Goal: Task Accomplishment & Management: Manage account settings

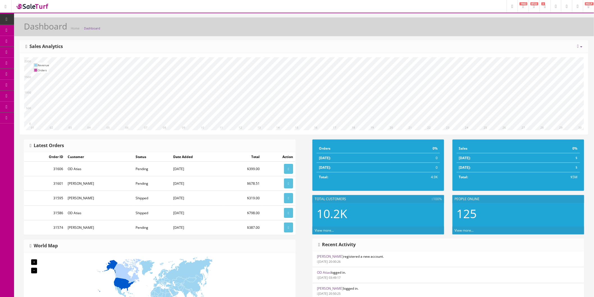
click at [32, 28] on icon at bounding box center [30, 30] width 6 height 4
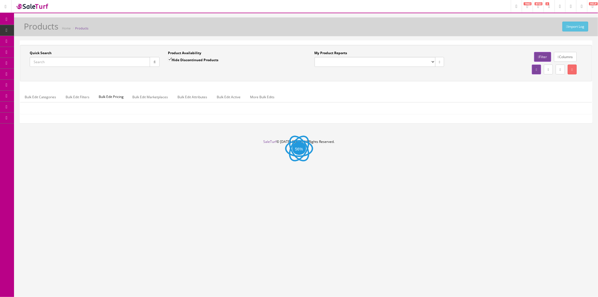
click at [94, 62] on input "Quick Search" at bounding box center [90, 62] width 120 height 10
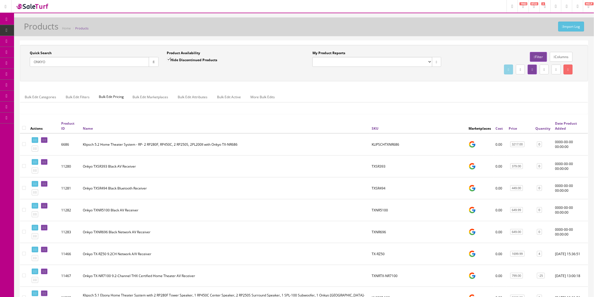
scroll to position [31, 0]
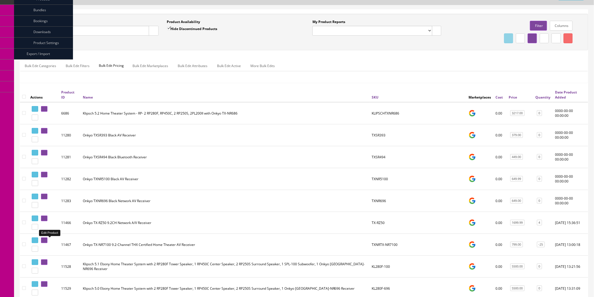
type input "ONKYO"
click at [46, 242] on icon at bounding box center [45, 240] width 1 height 3
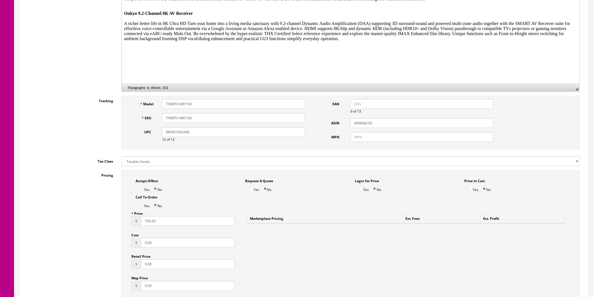
scroll to position [249, 0]
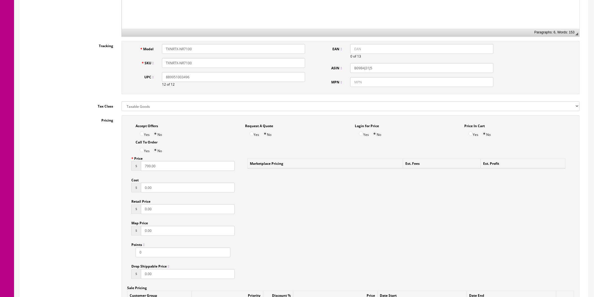
drag, startPoint x: 166, startPoint y: 169, endPoint x: 133, endPoint y: 168, distance: 33.1
click at [133, 168] on div "$ 799.00" at bounding box center [182, 166] width 103 height 10
type input "829"
click at [184, 187] on input "0.00" at bounding box center [188, 188] width 94 height 10
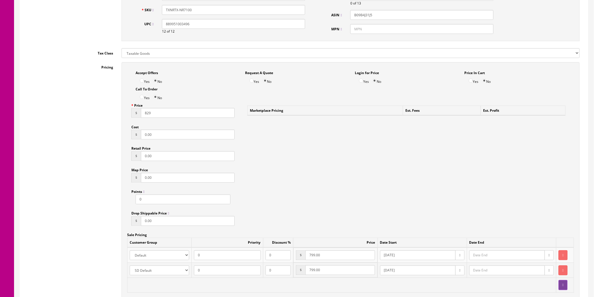
scroll to position [312, 0]
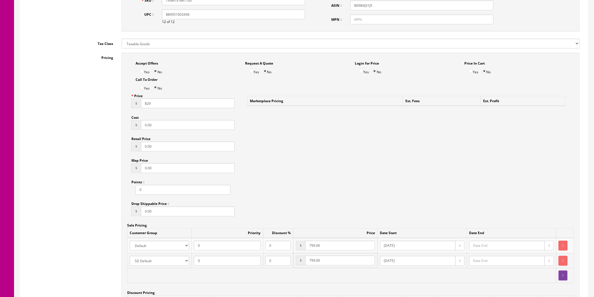
drag, startPoint x: 330, startPoint y: 246, endPoint x: 293, endPoint y: 247, distance: 37.9
click at [290, 247] on tr "Amazon ASD Discounts Default Ebay Jet My Store Customers Phone Preferred Reverb…" at bounding box center [350, 245] width 446 height 15
type input "829"
drag, startPoint x: 327, startPoint y: 261, endPoint x: 285, endPoint y: 265, distance: 41.9
click at [285, 265] on tr "Amazon ASD Discounts Default Ebay Jet My Store Customers Phone Preferred Reverb…" at bounding box center [350, 260] width 446 height 15
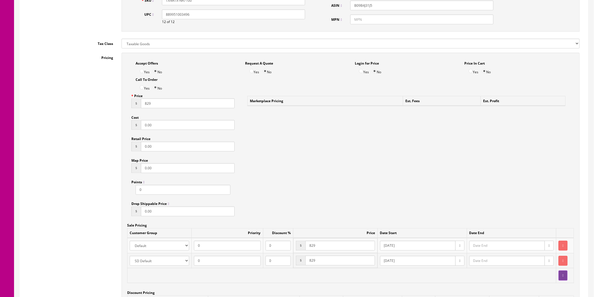
type input "829"
click at [489, 167] on div "Accept Offers Yes No Request A Quote Yes No Login for Price Yes No Price In Car…" at bounding box center [350, 192] width 458 height 278
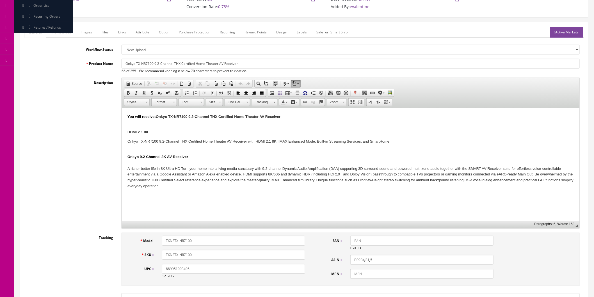
scroll to position [0, 0]
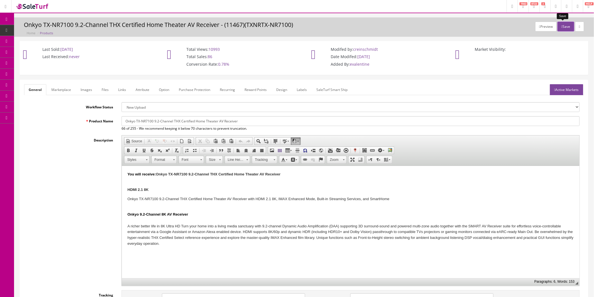
click at [562, 27] on button "Save" at bounding box center [565, 27] width 17 height 10
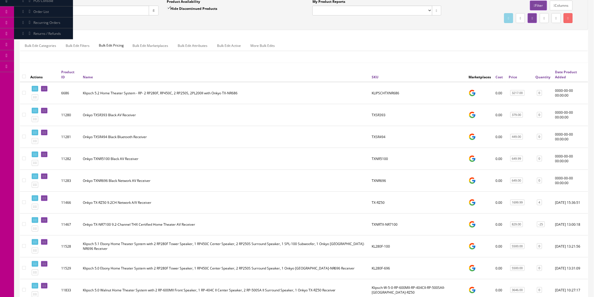
scroll to position [62, 0]
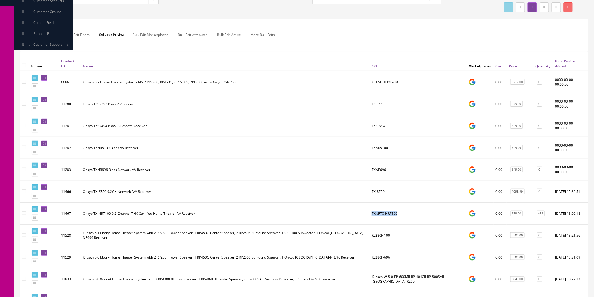
drag, startPoint x: 401, startPoint y: 213, endPoint x: 372, endPoint y: 215, distance: 29.2
click at [372, 215] on td "TXNRTX-NR7100" at bounding box center [417, 213] width 97 height 22
copy td "TXNRTX-NR7100"
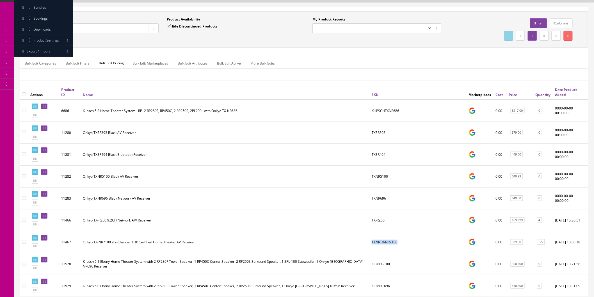
scroll to position [0, 0]
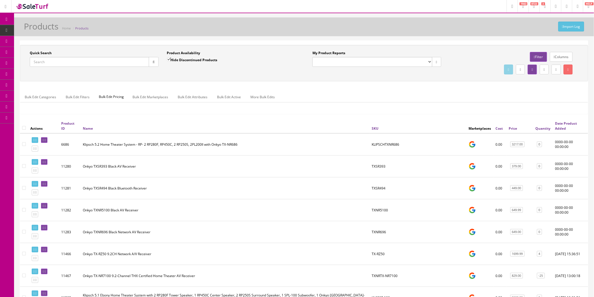
click at [76, 63] on input "Quick Search" at bounding box center [89, 62] width 119 height 10
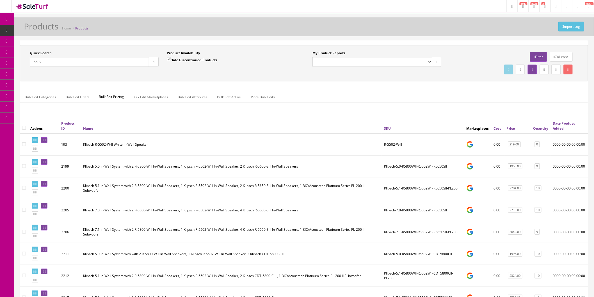
type input "5502"
click at [47, 137] on link at bounding box center [44, 140] width 6 height 6
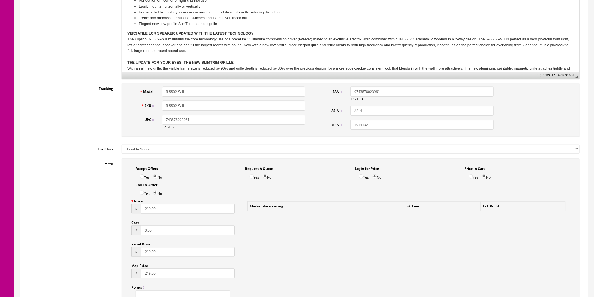
scroll to position [218, 0]
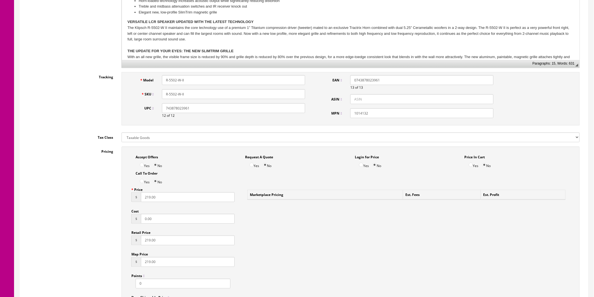
drag, startPoint x: 165, startPoint y: 199, endPoint x: 136, endPoint y: 199, distance: 29.2
click at [136, 199] on div "$ 219.00" at bounding box center [182, 197] width 103 height 10
type input "234"
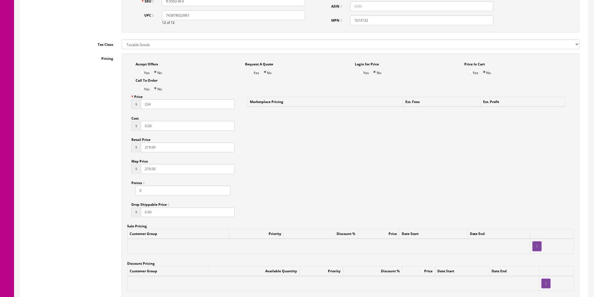
scroll to position [312, 0]
drag, startPoint x: 166, startPoint y: 142, endPoint x: 113, endPoint y: 152, distance: 54.0
click at [113, 152] on div "Pricing Accept Offers Yes No Request A Quote Yes No Login for Price Yes No Pric…" at bounding box center [303, 179] width 559 height 253
type input "234"
drag, startPoint x: 164, startPoint y: 168, endPoint x: 130, endPoint y: 171, distance: 34.6
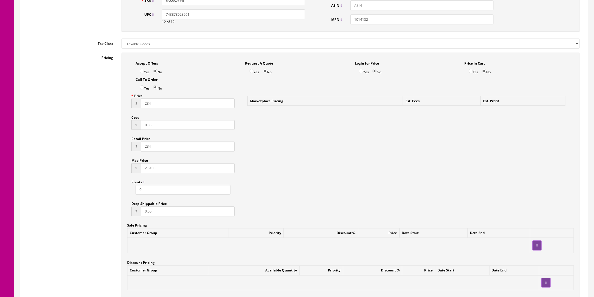
click at [130, 171] on div "Price $ 234 Cost $ 0.00 Retail Price $ 234 Map Price $ 219.00 Points 0 Drop Shi…" at bounding box center [183, 156] width 112 height 130
type input "234"
click at [321, 177] on div "Accept Offers Yes No Request A Quote Yes No Login for Price Yes No Price In Car…" at bounding box center [350, 177] width 458 height 248
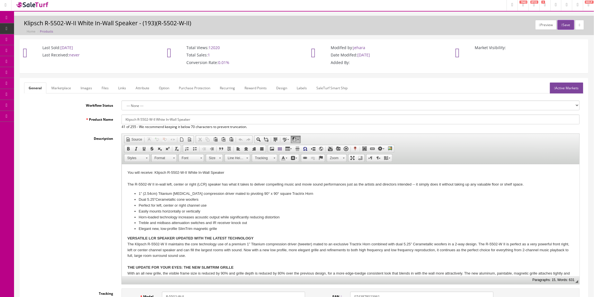
scroll to position [0, 0]
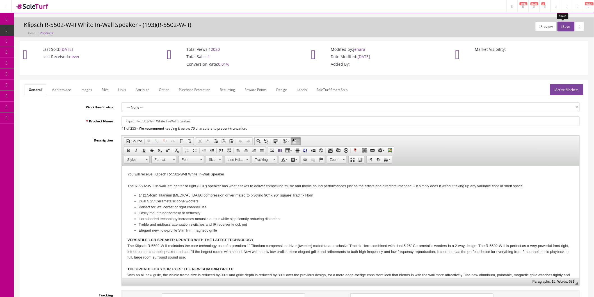
click at [560, 29] on button "Save" at bounding box center [565, 27] width 17 height 10
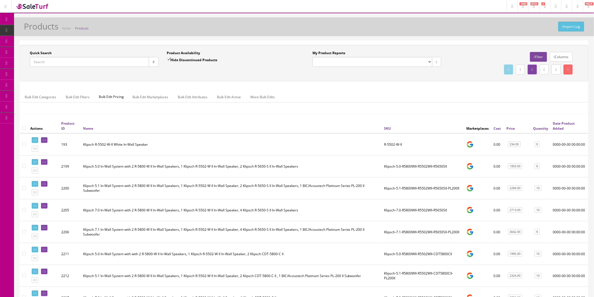
click at [51, 61] on input "Quick Search" at bounding box center [89, 62] width 119 height 10
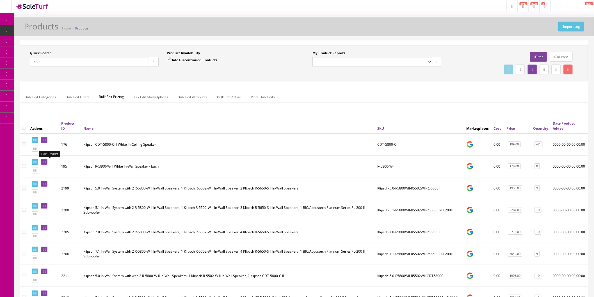
type input "5800"
click at [46, 161] on icon at bounding box center [45, 161] width 1 height 3
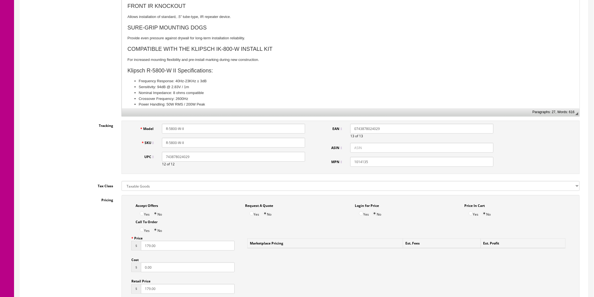
scroll to position [187, 0]
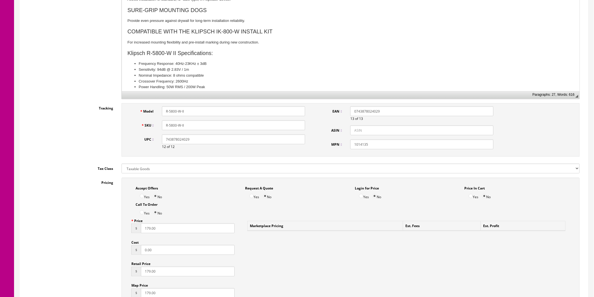
drag, startPoint x: 165, startPoint y: 228, endPoint x: 119, endPoint y: 228, distance: 46.0
type input "214"
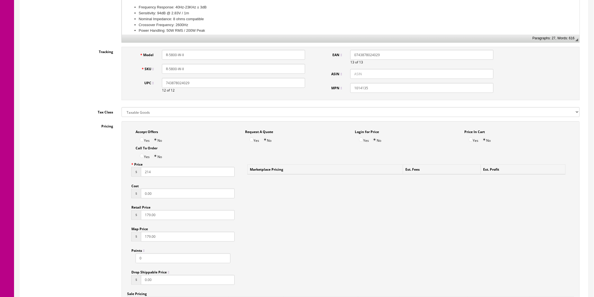
scroll to position [249, 0]
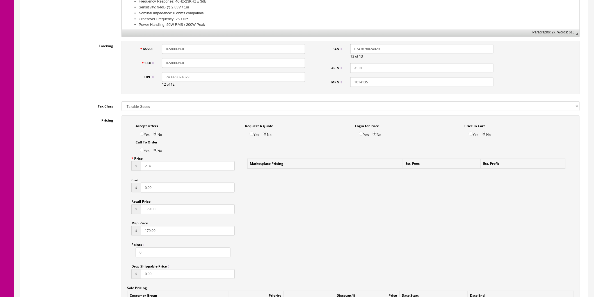
click at [125, 212] on div "Accept Offers Yes No Request A Quote Yes No Login for Price Yes No Price In Car…" at bounding box center [350, 239] width 458 height 248
type input "214"
drag, startPoint x: 167, startPoint y: 229, endPoint x: 125, endPoint y: 232, distance: 41.7
click at [125, 232] on div "Accept Offers Yes No Request A Quote Yes No Login for Price Yes No Price In Car…" at bounding box center [350, 239] width 458 height 248
type input "214"
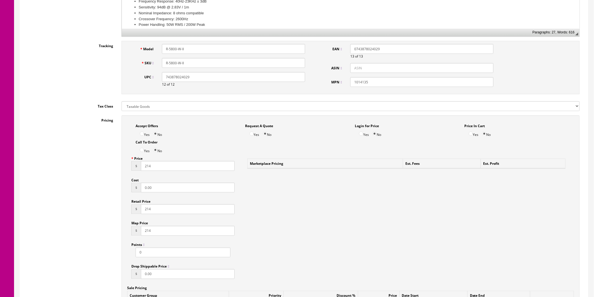
click at [403, 238] on div "Accept Offers Yes No Request A Quote Yes No Login for Price Yes No Price In Car…" at bounding box center [350, 239] width 458 height 248
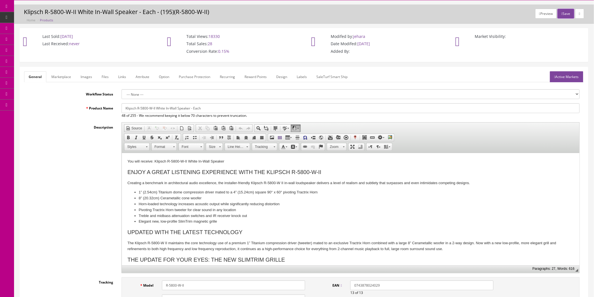
scroll to position [0, 0]
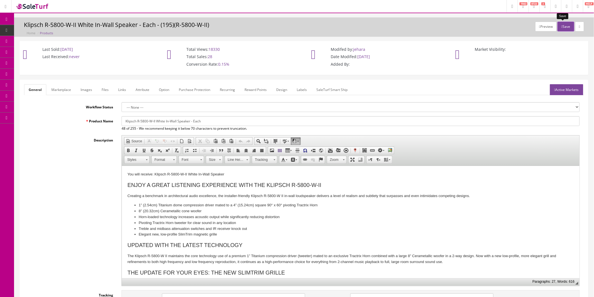
click at [561, 27] on icon "button" at bounding box center [561, 26] width 1 height 3
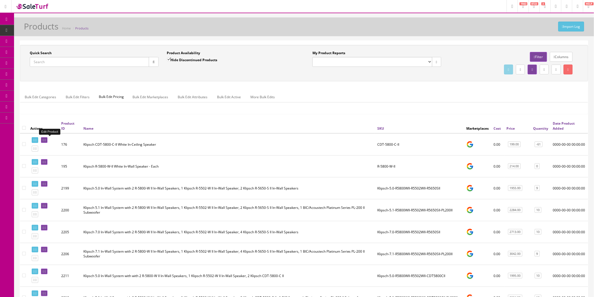
click at [44, 139] on icon at bounding box center [43, 140] width 1 height 3
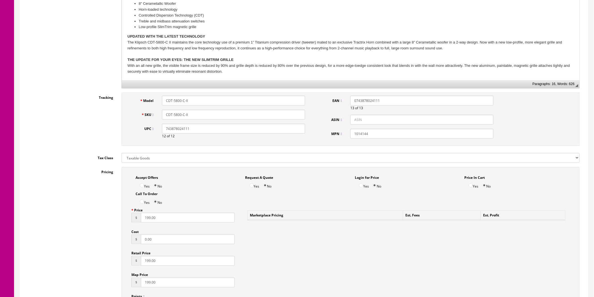
scroll to position [249, 0]
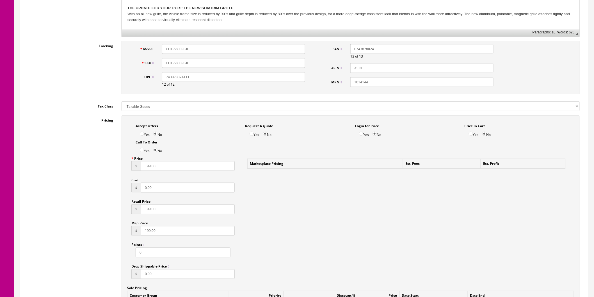
click at [127, 168] on div "Price $ 199.00 Cost $ 0.00 Retail Price $ 199.00 Map Price $ 199.00 Points 0 Dr…" at bounding box center [183, 218] width 112 height 130
type input "224"
drag, startPoint x: 156, startPoint y: 209, endPoint x: 108, endPoint y: 213, distance: 48.4
click at [108, 213] on div "Pricing Accept Offers Yes No Request A Quote Yes No Login for Price Yes No Pric…" at bounding box center [303, 241] width 559 height 253
type input "224"
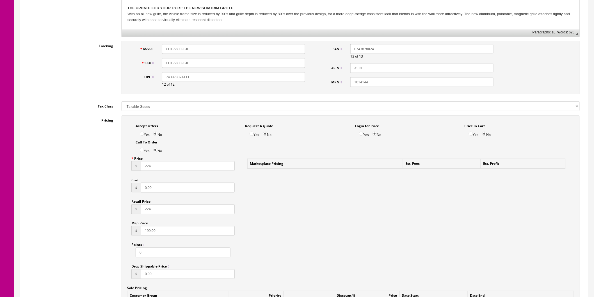
click at [270, 227] on div "Accept Offers Yes No Request A Quote Yes No Login for Price Yes No Price In Car…" at bounding box center [350, 239] width 458 height 248
drag, startPoint x: 171, startPoint y: 231, endPoint x: 122, endPoint y: 235, distance: 49.8
click at [122, 235] on div "Accept Offers Yes No Request A Quote Yes No Login for Price Yes No Price In Car…" at bounding box center [350, 239] width 458 height 248
type input "224"
click at [281, 217] on div "Accept Offers Yes No Request A Quote Yes No Login for Price Yes No Price In Car…" at bounding box center [350, 239] width 458 height 248
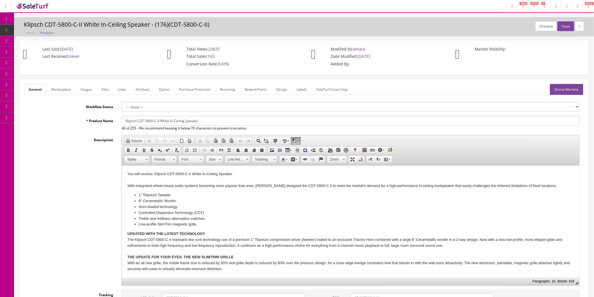
scroll to position [0, 0]
click at [562, 28] on button "Save" at bounding box center [565, 27] width 17 height 10
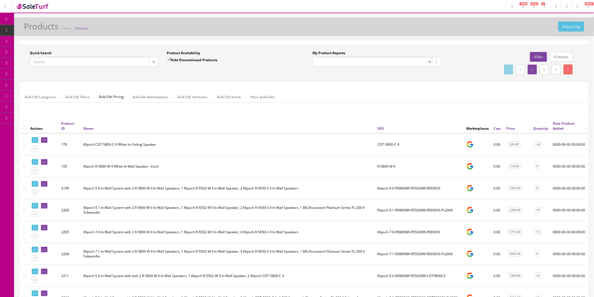
drag, startPoint x: 55, startPoint y: 61, endPoint x: 11, endPoint y: 66, distance: 44.7
click at [100, 61] on input "Quick Search" at bounding box center [89, 62] width 119 height 10
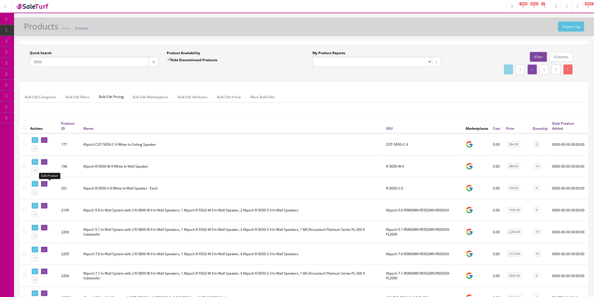
type input "5650"
click at [46, 184] on icon at bounding box center [45, 183] width 1 height 3
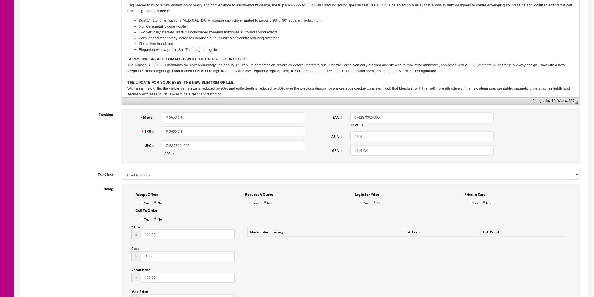
scroll to position [187, 0]
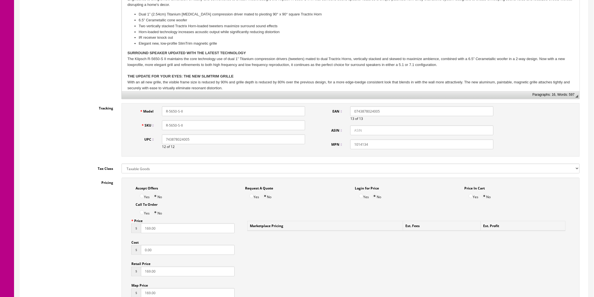
drag, startPoint x: 165, startPoint y: 229, endPoint x: 131, endPoint y: 230, distance: 34.3
click at [131, 230] on div "Price $ 169.00 Cost $ 0.00 Retail Price $ 169.00 Map Price $ 169.00 Points 0 Dr…" at bounding box center [183, 281] width 112 height 130
type input "184"
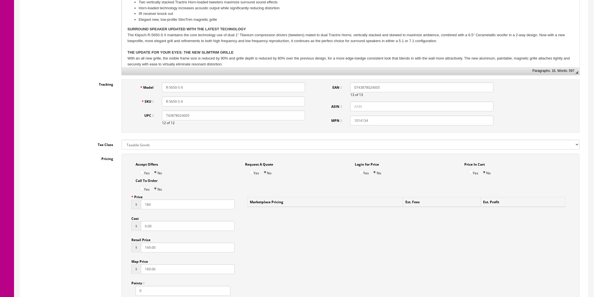
scroll to position [249, 0]
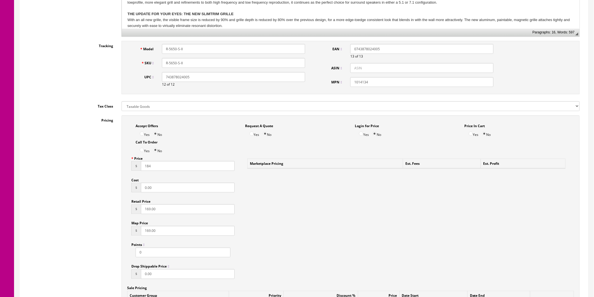
drag, startPoint x: 162, startPoint y: 212, endPoint x: 136, endPoint y: 211, distance: 25.6
click at [136, 212] on div "$ 169.00" at bounding box center [182, 209] width 103 height 10
type input "184"
drag, startPoint x: 158, startPoint y: 232, endPoint x: 125, endPoint y: 232, distance: 33.1
click at [125, 232] on div "Accept Offers Yes No Request A Quote Yes No Login for Price Yes No Price In Car…" at bounding box center [350, 239] width 458 height 248
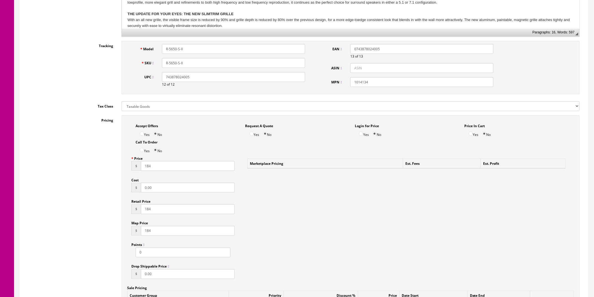
type input "184"
click at [356, 215] on div "Accept Offers Yes No Request A Quote Yes No Login for Price Yes No Price In Car…" at bounding box center [350, 239] width 458 height 248
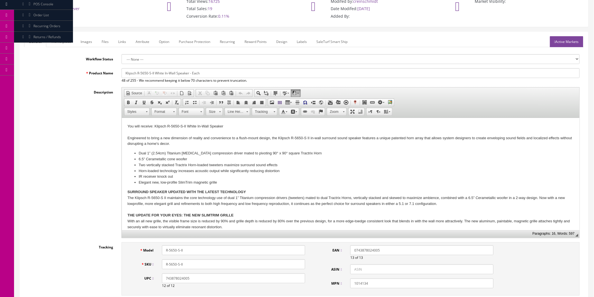
scroll to position [0, 0]
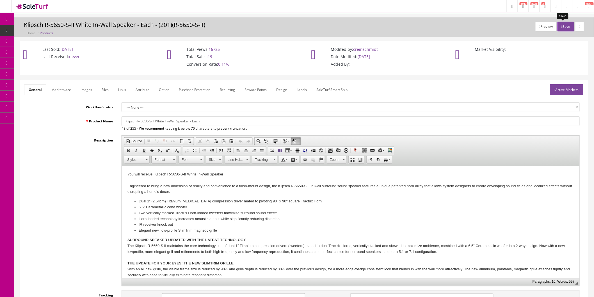
click at [562, 26] on button "Save" at bounding box center [565, 27] width 17 height 10
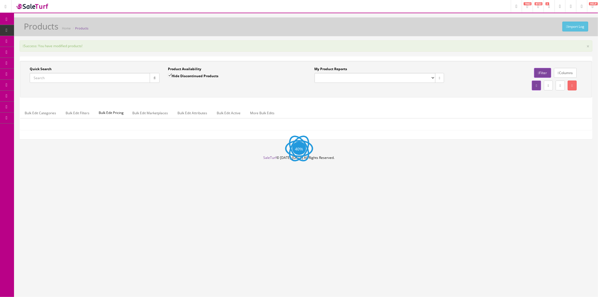
click at [70, 77] on div "Quick Search Date From Product Availability Hide Discontinued Products Date To …" at bounding box center [306, 79] width 573 height 36
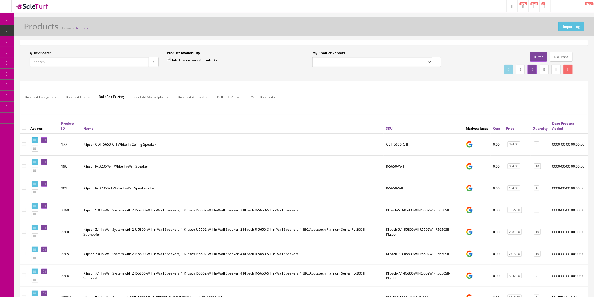
click at [62, 64] on input "Quick Search" at bounding box center [89, 62] width 119 height 10
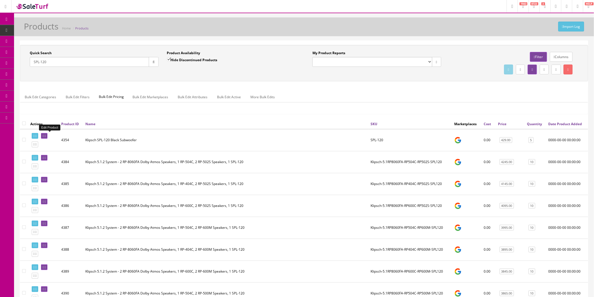
type input "SPL-120"
click at [44, 136] on icon at bounding box center [43, 135] width 1 height 3
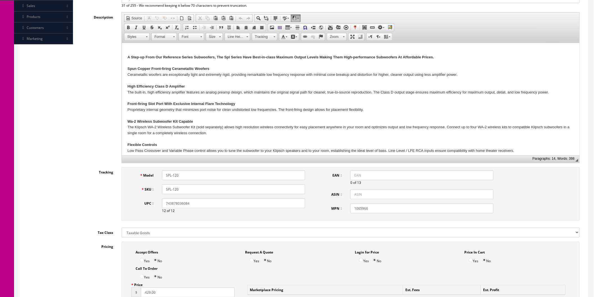
scroll to position [218, 0]
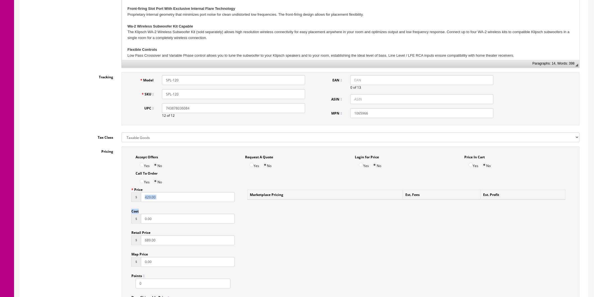
click at [158, 200] on div "Price $ 429.00 Cost $ 0.00 Retail Price $ 689.00 Map Price $ 0.00 Points 0 Drop…" at bounding box center [183, 250] width 112 height 130
drag, startPoint x: 158, startPoint y: 198, endPoint x: 132, endPoint y: 198, distance: 25.8
click at [132, 198] on div "$ 429.00" at bounding box center [182, 197] width 103 height 10
type input "439"
drag, startPoint x: 162, startPoint y: 239, endPoint x: 137, endPoint y: 240, distance: 25.0
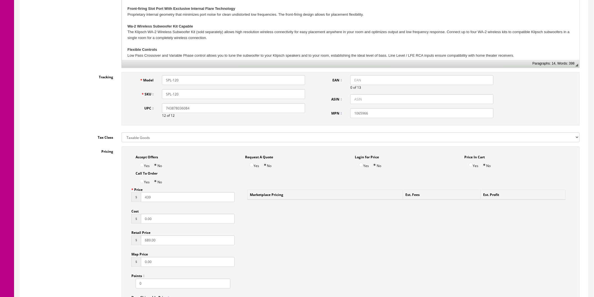
click at [137, 240] on div "$ 689.00" at bounding box center [182, 240] width 103 height 10
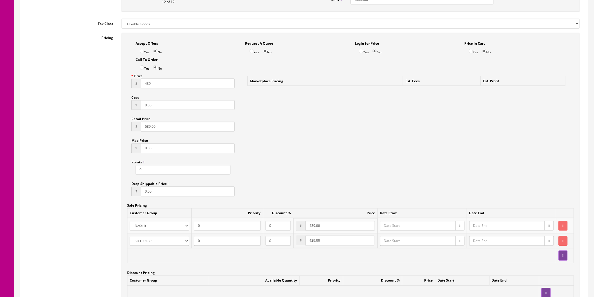
scroll to position [343, 0]
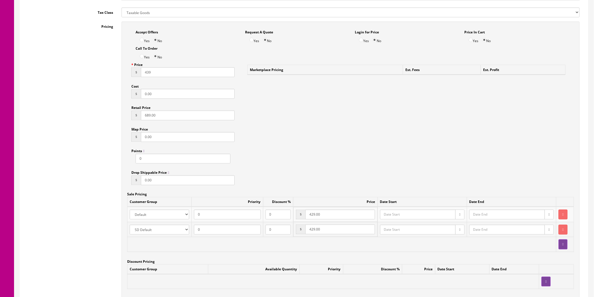
drag, startPoint x: 322, startPoint y: 216, endPoint x: 288, endPoint y: 219, distance: 34.1
click at [288, 219] on tr "Amazon ASD Discounts Default Ebay Jet My Store Customers Phone Preferred Reverb…" at bounding box center [350, 214] width 446 height 15
type input "439"
drag, startPoint x: 326, startPoint y: 227, endPoint x: 294, endPoint y: 230, distance: 32.6
click at [294, 230] on td "$ 429.00" at bounding box center [335, 229] width 84 height 15
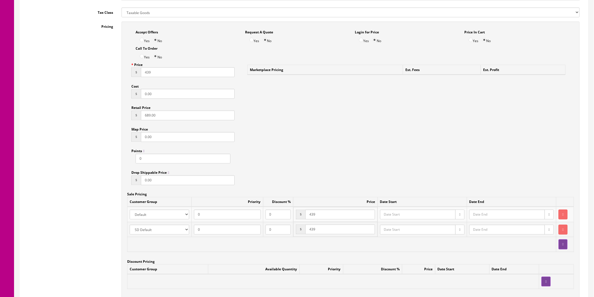
type input "439"
click at [387, 169] on div "Accept Offers Yes No Request A Quote Yes No Login for Price Yes No Price In Car…" at bounding box center [350, 161] width 458 height 278
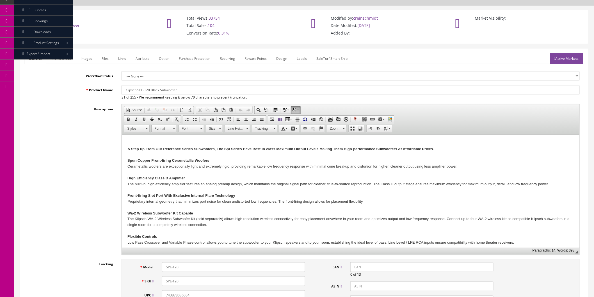
scroll to position [0, 0]
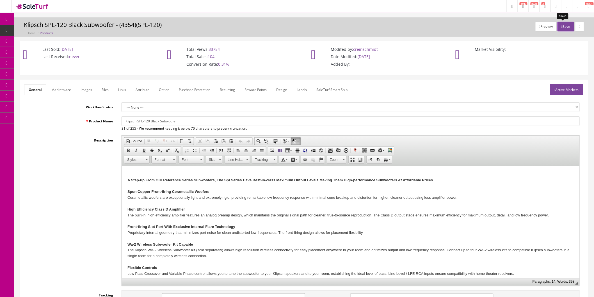
click at [567, 26] on button "Save" at bounding box center [565, 27] width 17 height 10
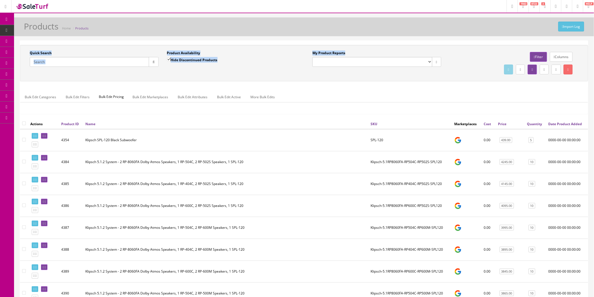
drag, startPoint x: 77, startPoint y: 75, endPoint x: 14, endPoint y: 78, distance: 62.9
click at [50, 62] on input "Quick Search" at bounding box center [89, 62] width 119 height 10
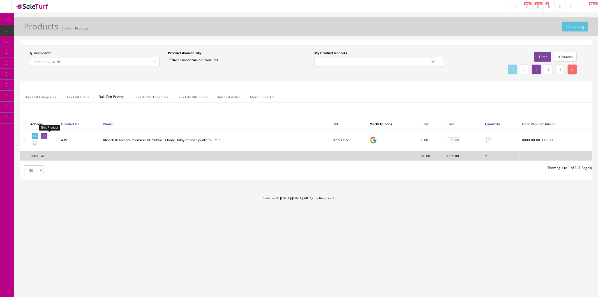
type input "RP-500SA EBONY"
click at [46, 135] on icon at bounding box center [45, 135] width 1 height 3
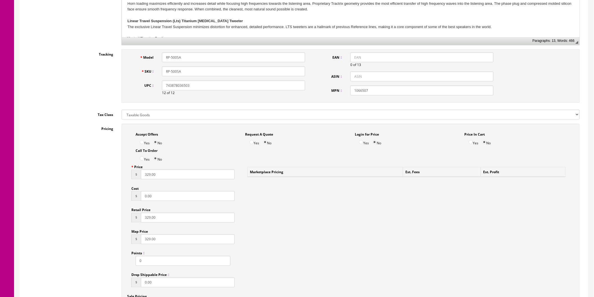
scroll to position [249, 0]
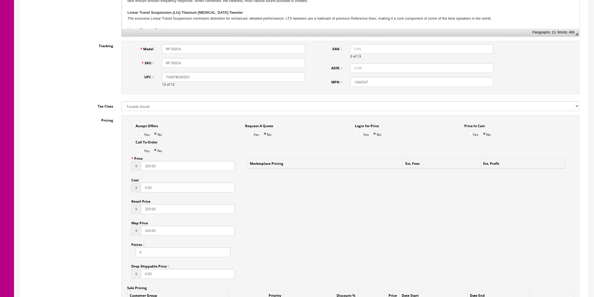
drag, startPoint x: 163, startPoint y: 167, endPoint x: 134, endPoint y: 166, distance: 29.5
click at [140, 168] on div "$ 329.00" at bounding box center [182, 166] width 103 height 10
type input "319"
drag, startPoint x: 151, startPoint y: 208, endPoint x: 139, endPoint y: 208, distance: 12.9
click at [139, 208] on div "$ 329.00" at bounding box center [182, 209] width 103 height 10
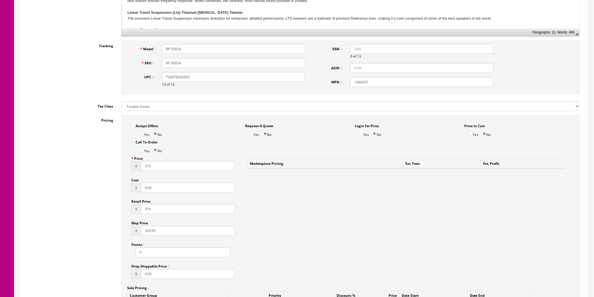
type input "319"
drag, startPoint x: 159, startPoint y: 232, endPoint x: 138, endPoint y: 234, distance: 21.1
click at [138, 234] on div "$ 329.00" at bounding box center [182, 231] width 103 height 10
type input "319"
click at [319, 208] on div "Accept Offers Yes No Request A Quote Yes No Login for Price Yes No Price In Car…" at bounding box center [350, 239] width 458 height 248
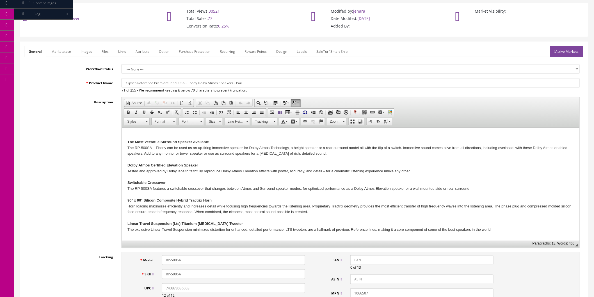
scroll to position [0, 0]
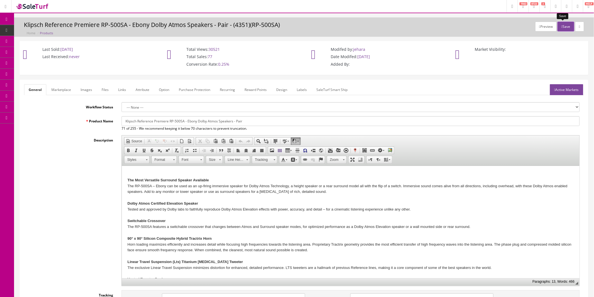
click at [563, 24] on button "Save" at bounding box center [565, 27] width 17 height 10
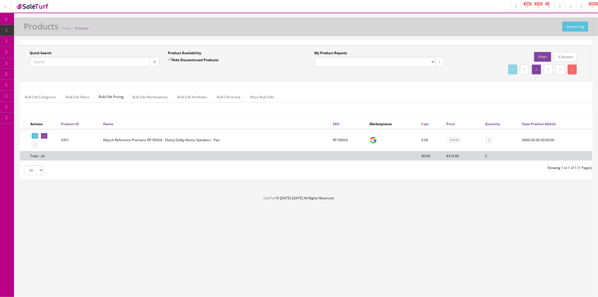
click at [61, 63] on input "Quick Search" at bounding box center [90, 62] width 120 height 10
type input "RP-502S EBONY"
click at [46, 135] on icon at bounding box center [45, 135] width 1 height 3
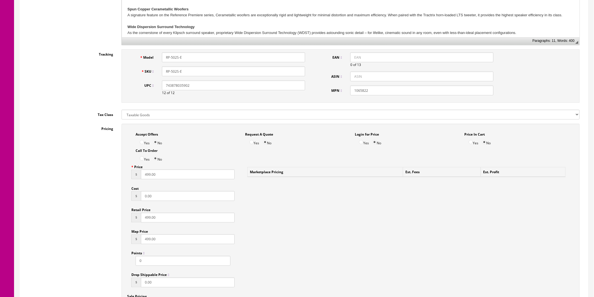
scroll to position [249, 0]
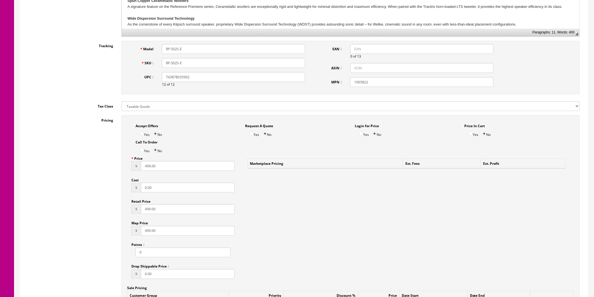
click at [128, 166] on div "Price $ 499.00 Cost $ 0.00 Retail Price $ 499.00 Map Price $ 499.00 Points 0 Dr…" at bounding box center [183, 218] width 112 height 130
type input "439"
drag, startPoint x: 158, startPoint y: 210, endPoint x: 130, endPoint y: 210, distance: 28.3
click at [130, 210] on div "Price $ 439 Cost $ 0.00 Retail Price $ 499.00 Map Price $ 499.00 Points 0 Drop …" at bounding box center [183, 218] width 112 height 130
type input "439"
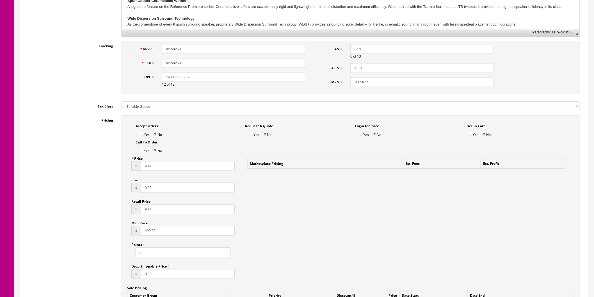
drag, startPoint x: 161, startPoint y: 230, endPoint x: 130, endPoint y: 231, distance: 30.9
click at [130, 231] on div "Price $ 439 Cost $ 0.00 Retail Price $ 439 Map Price $ 499.00 Points 0 Drop Shi…" at bounding box center [183, 218] width 112 height 130
type input "439"
click at [375, 194] on div "Accept Offers Yes No Request A Quote Yes No Login for Price Yes No Price In Car…" at bounding box center [350, 239] width 458 height 248
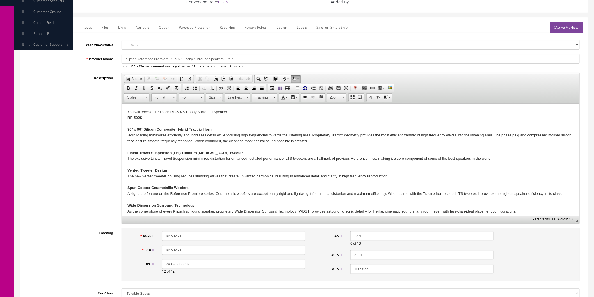
scroll to position [0, 0]
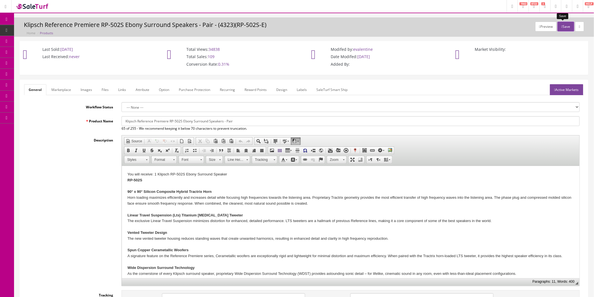
click at [563, 24] on button "Save" at bounding box center [565, 27] width 17 height 10
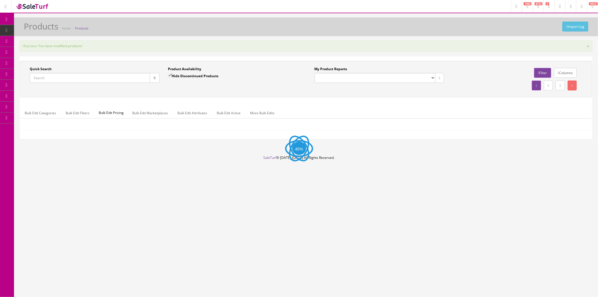
click at [66, 77] on input "Quick Search" at bounding box center [90, 78] width 120 height 10
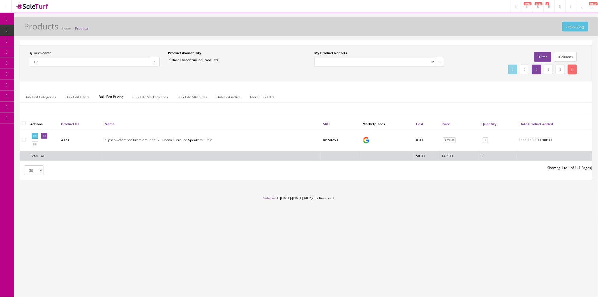
type input "T"
type input "RP-8000F EBONY"
click at [46, 135] on icon at bounding box center [45, 135] width 1 height 3
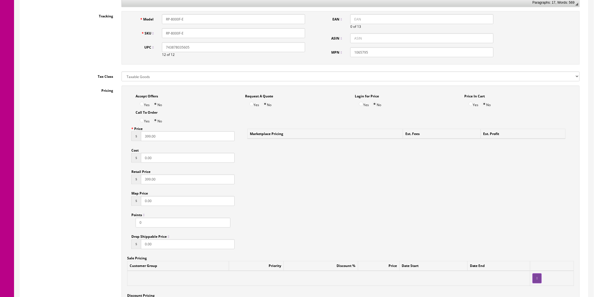
scroll to position [281, 0]
drag, startPoint x: 160, startPoint y: 132, endPoint x: 125, endPoint y: 137, distance: 35.1
click at [125, 137] on div "Accept Offers Yes No Request A Quote Yes No Login for Price Yes No Price In Car…" at bounding box center [350, 208] width 458 height 248
type input "459"
drag, startPoint x: 164, startPoint y: 176, endPoint x: 122, endPoint y: 178, distance: 41.8
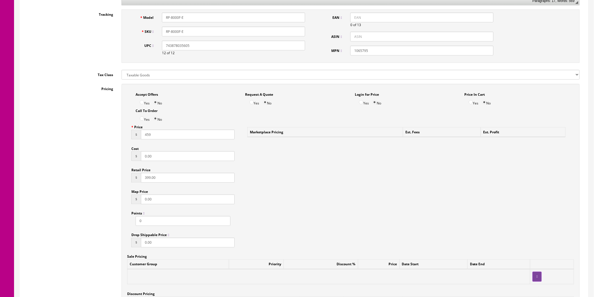
click at [122, 178] on div "Accept Offers Yes No Request A Quote Yes No Login for Price Yes No Price In Car…" at bounding box center [350, 208] width 458 height 248
type input "459"
click at [307, 203] on div "Accept Offers Yes No Request A Quote Yes No Login for Price Yes No Price In Car…" at bounding box center [350, 208] width 458 height 248
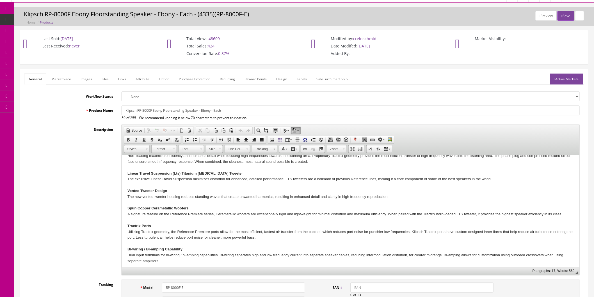
scroll to position [0, 0]
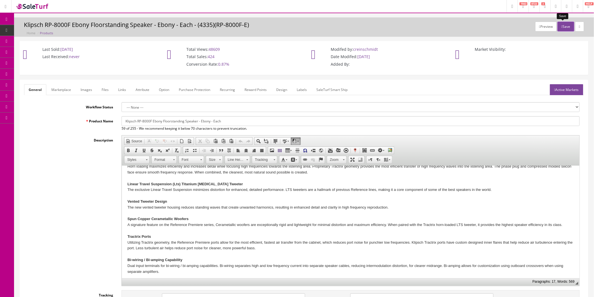
click at [563, 29] on button "Save" at bounding box center [565, 27] width 17 height 10
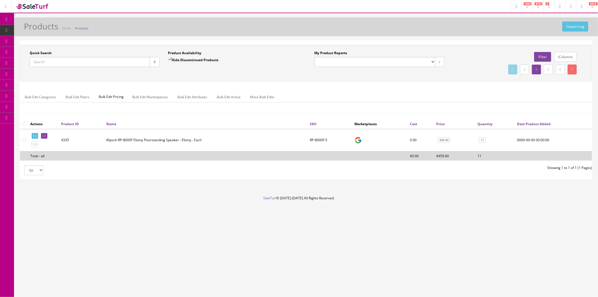
drag, startPoint x: 60, startPoint y: 65, endPoint x: 24, endPoint y: 70, distance: 36.5
click at [24, 70] on div "Quick Search Date From Product Availability Hide Discontinued Products Date To" at bounding box center [163, 60] width 285 height 20
type input "RP-504C EBONY"
click at [47, 134] on link at bounding box center [44, 136] width 6 height 6
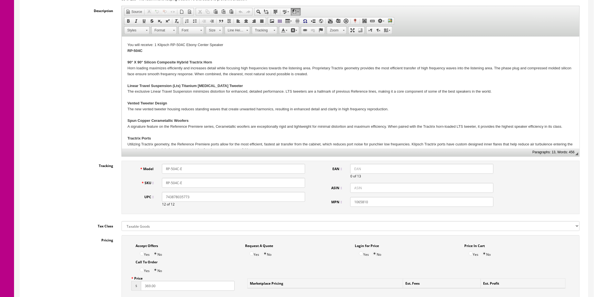
scroll to position [218, 0]
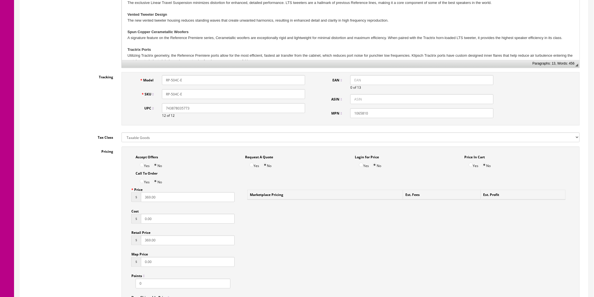
drag, startPoint x: 163, startPoint y: 197, endPoint x: 131, endPoint y: 199, distance: 32.3
click at [131, 199] on div "$ 369.00" at bounding box center [182, 197] width 103 height 10
type input "389"
drag, startPoint x: 167, startPoint y: 242, endPoint x: 122, endPoint y: 243, distance: 45.2
click at [122, 243] on div "Accept Offers Yes No Request A Quote Yes No Login for Price Yes No Price In Car…" at bounding box center [350, 270] width 458 height 248
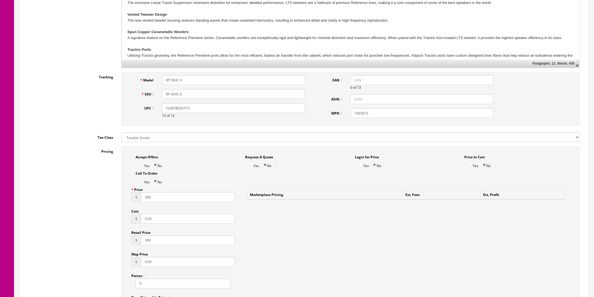
type input "389"
click at [288, 226] on div "Accept Offers Yes No Request A Quote Yes No Login for Price Yes No Price In Car…" at bounding box center [350, 270] width 458 height 248
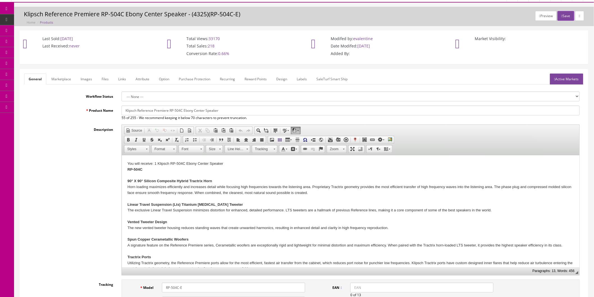
scroll to position [0, 0]
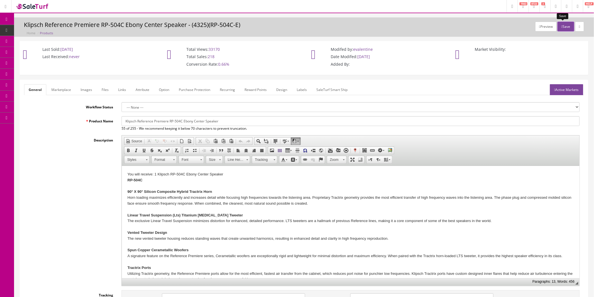
click at [559, 29] on button "Save" at bounding box center [565, 27] width 17 height 10
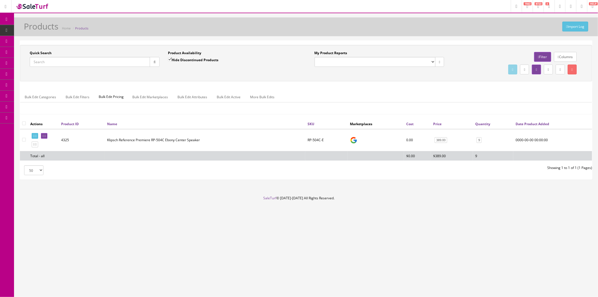
click at [67, 63] on input "Quick Search" at bounding box center [90, 62] width 120 height 10
type input "AW-650 BLACK"
click at [44, 134] on icon at bounding box center [43, 135] width 1 height 3
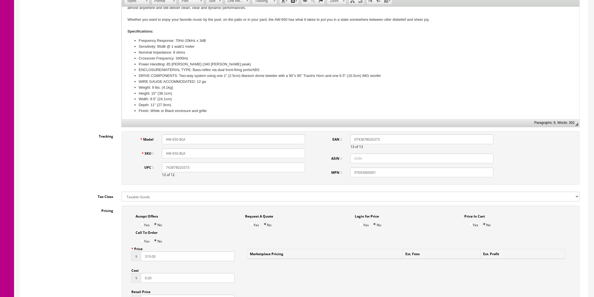
scroll to position [249, 0]
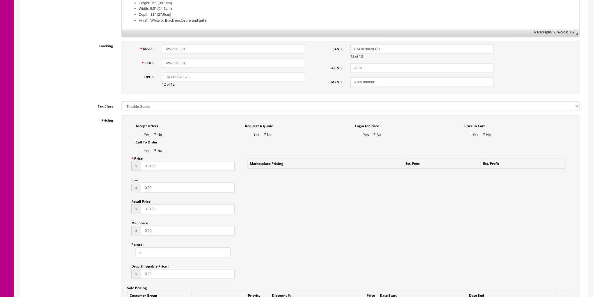
drag, startPoint x: 162, startPoint y: 169, endPoint x: 139, endPoint y: 168, distance: 23.6
click at [139, 168] on div "$ 319.00" at bounding box center [182, 166] width 103 height 10
type input "349"
drag, startPoint x: 161, startPoint y: 211, endPoint x: 114, endPoint y: 212, distance: 46.9
click at [114, 212] on div "Pricing Accept Offers Yes No Request A Quote Yes No Login for Price Yes No Pric…" at bounding box center [303, 256] width 559 height 283
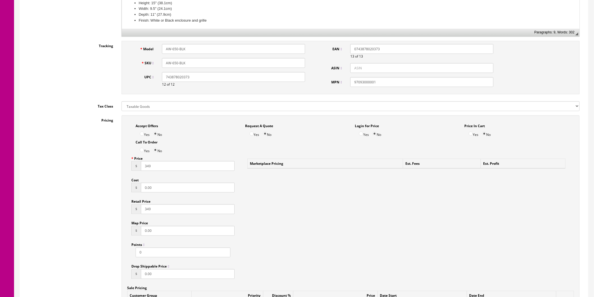
type input "349"
click at [263, 203] on div "Accept Offers Yes No Request A Quote Yes No Login for Price Yes No Price In Car…" at bounding box center [350, 254] width 458 height 278
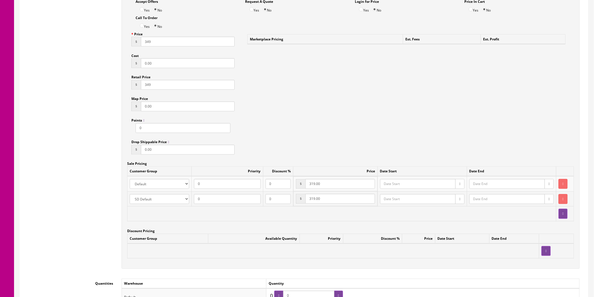
scroll to position [374, 0]
drag, startPoint x: 322, startPoint y: 185, endPoint x: 297, endPoint y: 185, distance: 25.2
click at [297, 185] on td "$ 319.00" at bounding box center [335, 183] width 84 height 15
type input "349"
drag, startPoint x: 321, startPoint y: 195, endPoint x: 302, endPoint y: 198, distance: 19.3
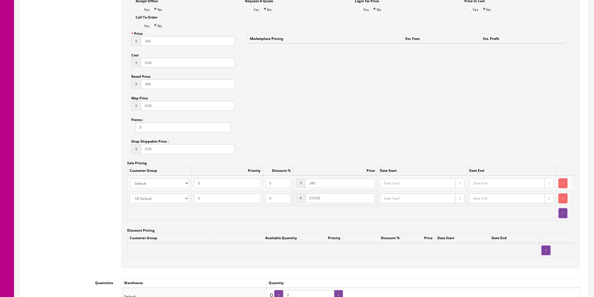
click at [302, 198] on td "$ 319.00" at bounding box center [335, 198] width 84 height 15
type input "349"
click at [350, 140] on div "Accept Offers Yes No Request A Quote Yes No Login for Price Yes No Price In Car…" at bounding box center [350, 129] width 458 height 278
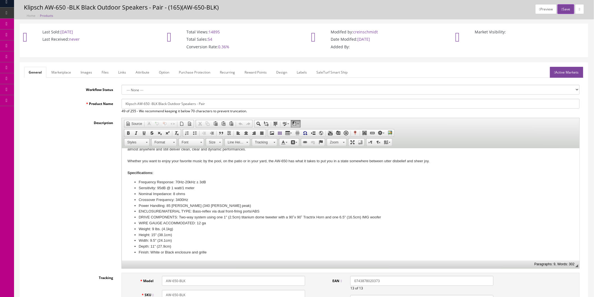
scroll to position [0, 0]
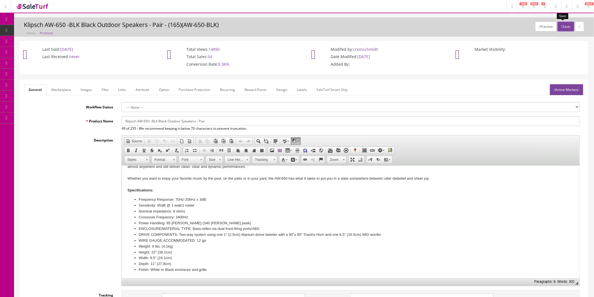
click at [565, 27] on button "Save" at bounding box center [565, 27] width 17 height 10
